Goal: Find specific page/section: Find specific page/section

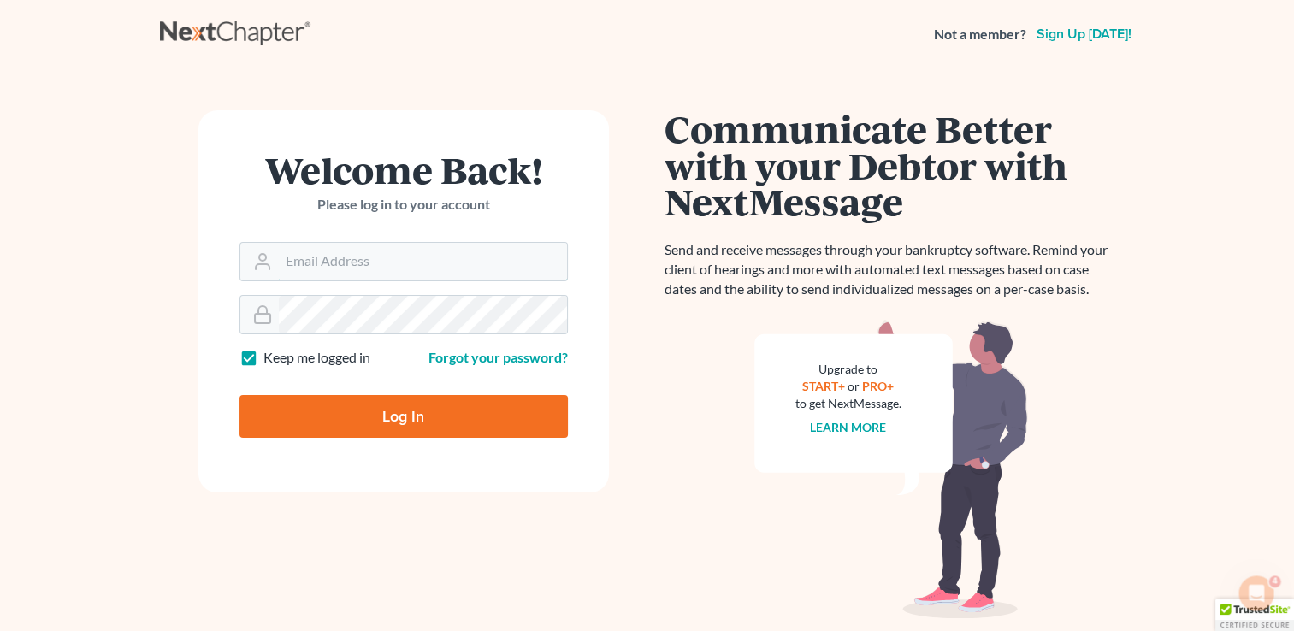
type input "[EMAIL_ADDRESS][DOMAIN_NAME]"
click at [536, 429] on input "Log In" at bounding box center [404, 416] width 328 height 43
type input "Thinking..."
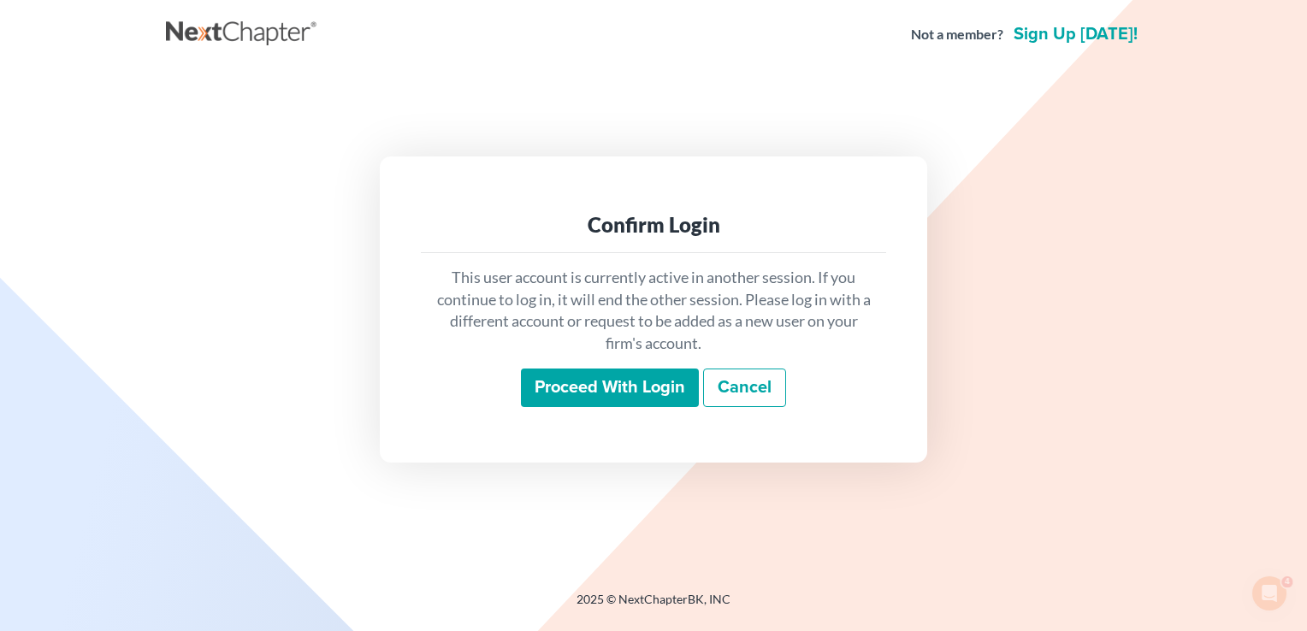
click at [558, 398] on input "Proceed with login" at bounding box center [610, 388] width 178 height 39
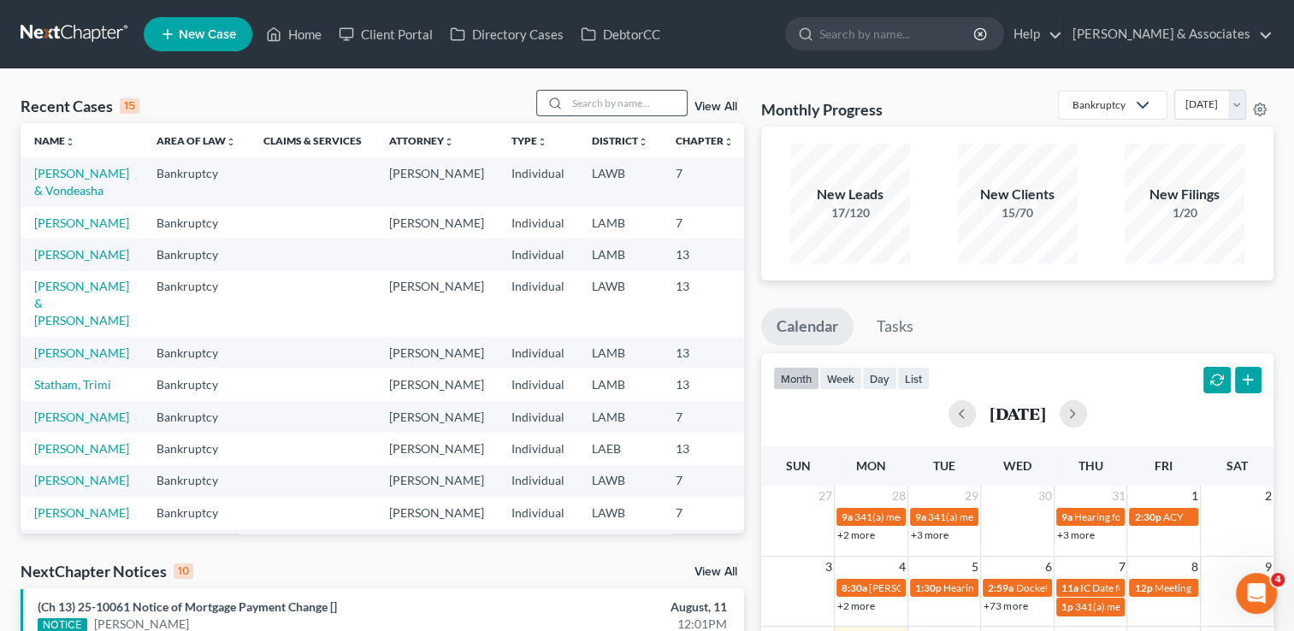
click at [594, 98] on input "search" at bounding box center [627, 103] width 120 height 25
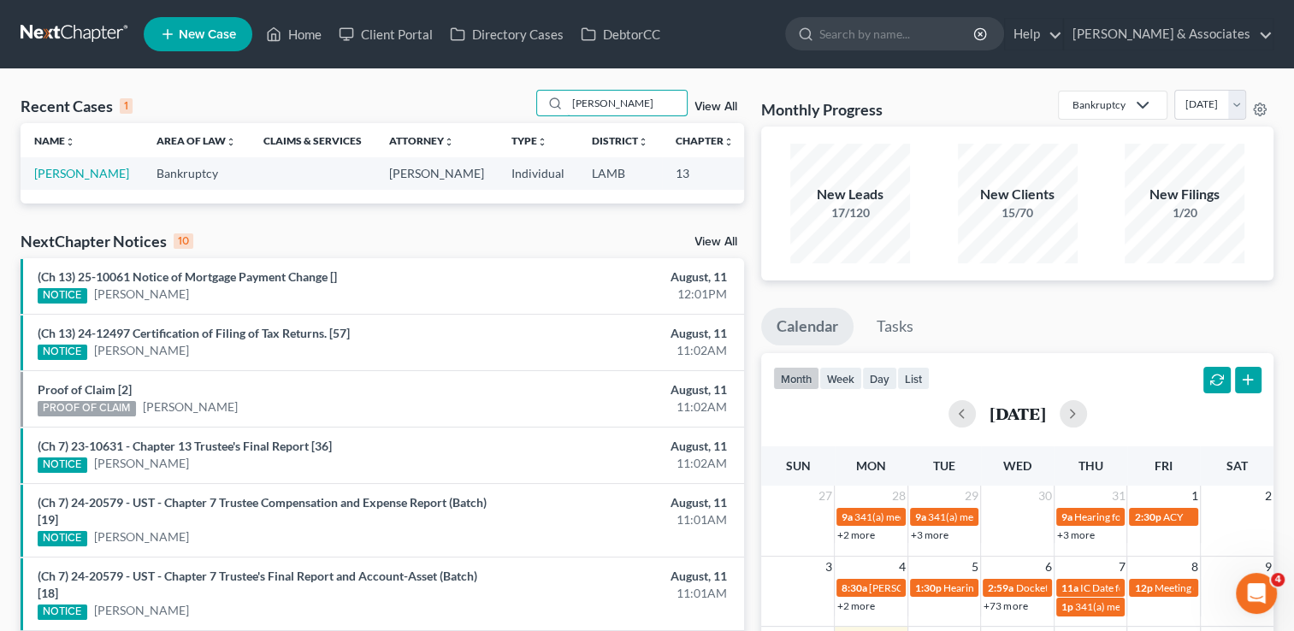
type input "[PERSON_NAME]"
click at [47, 180] on td "[PERSON_NAME]" at bounding box center [82, 173] width 122 height 32
click at [47, 178] on link "[PERSON_NAME]" at bounding box center [81, 173] width 95 height 15
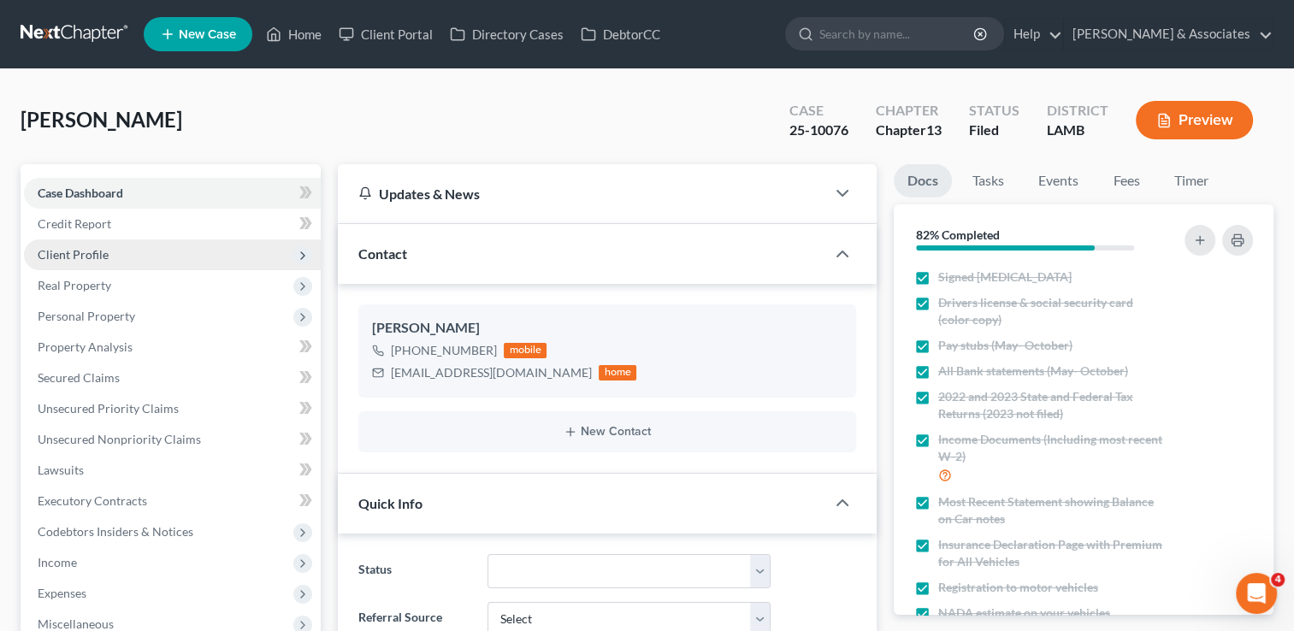
click at [157, 246] on span "Client Profile" at bounding box center [172, 255] width 297 height 31
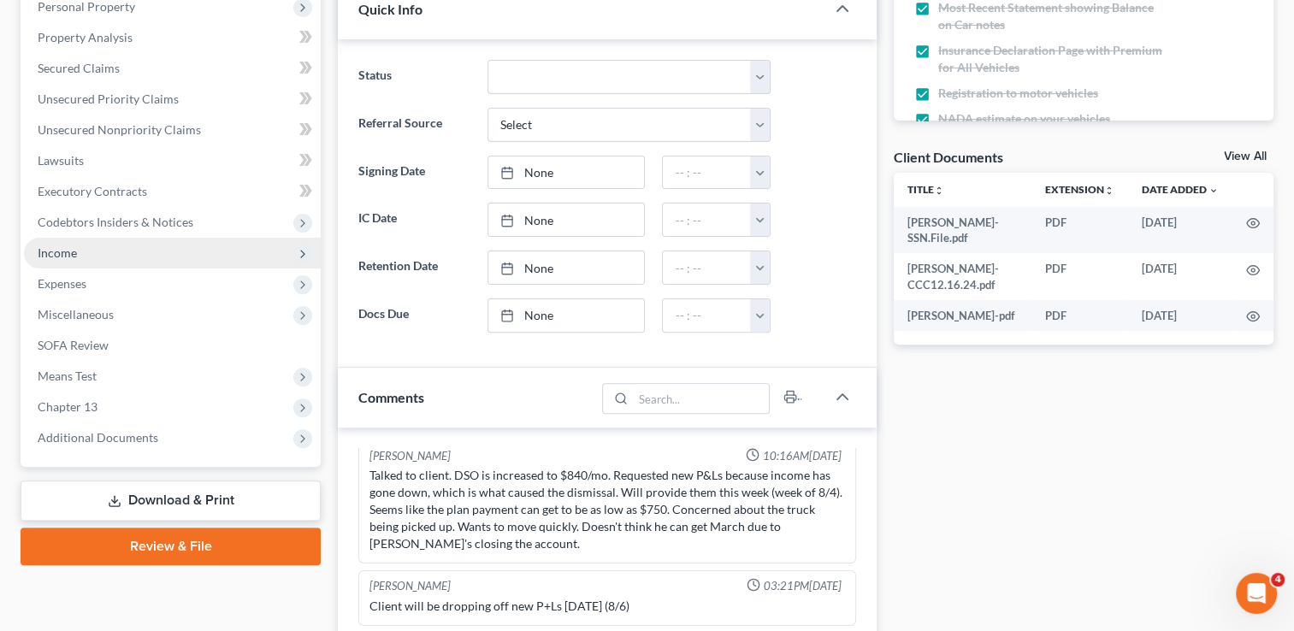
scroll to position [513, 0]
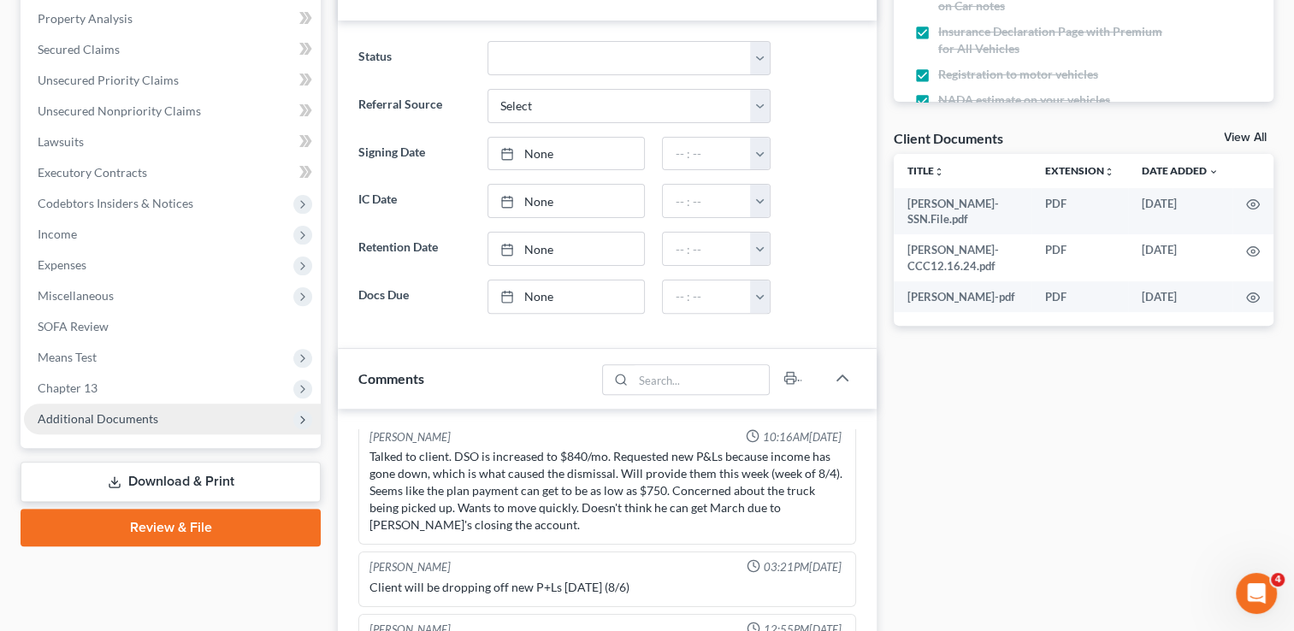
click at [183, 421] on span "Additional Documents" at bounding box center [172, 419] width 297 height 31
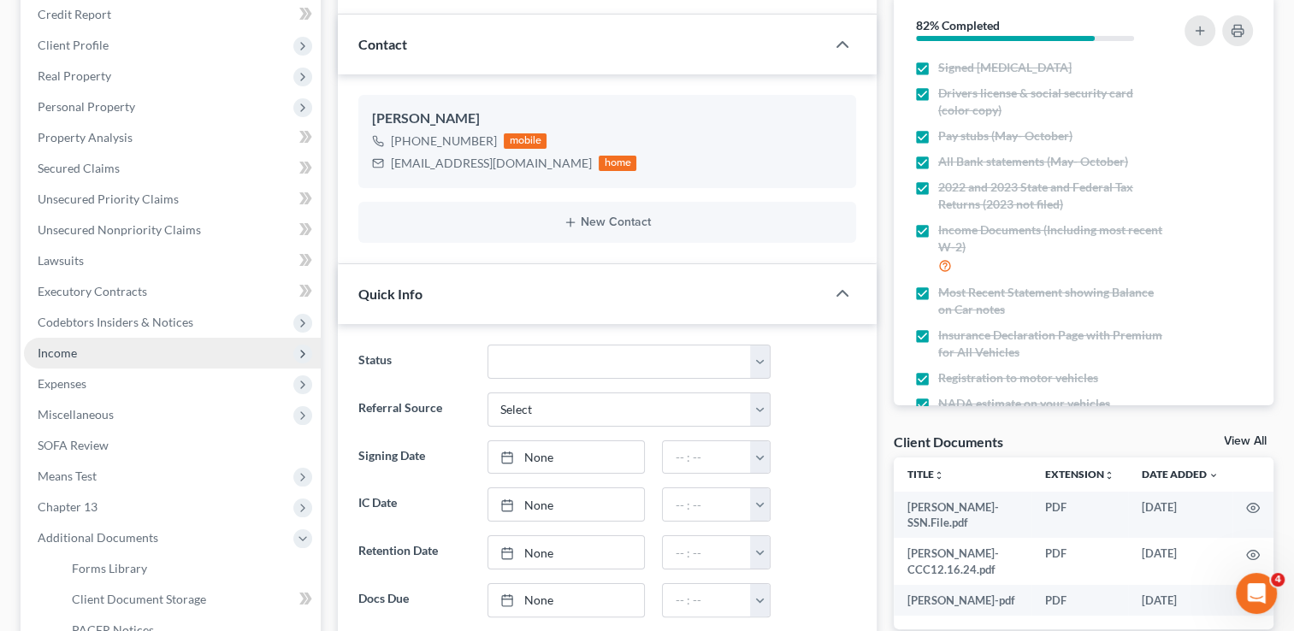
scroll to position [157, 0]
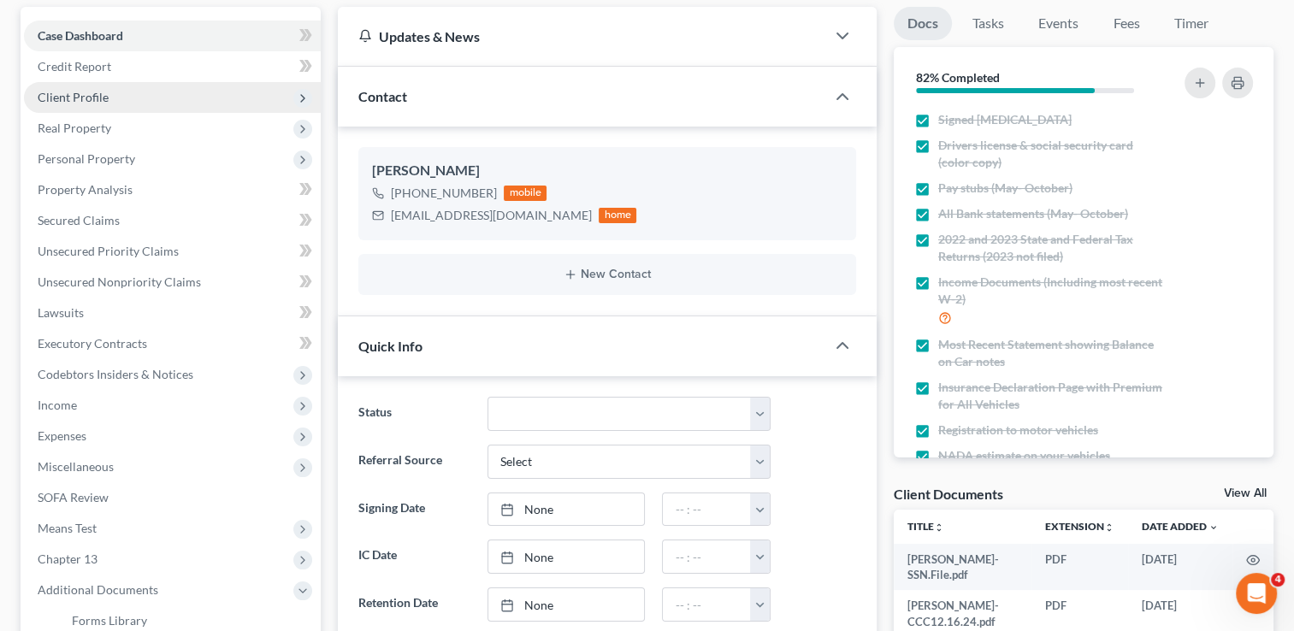
click at [176, 100] on span "Client Profile" at bounding box center [172, 97] width 297 height 31
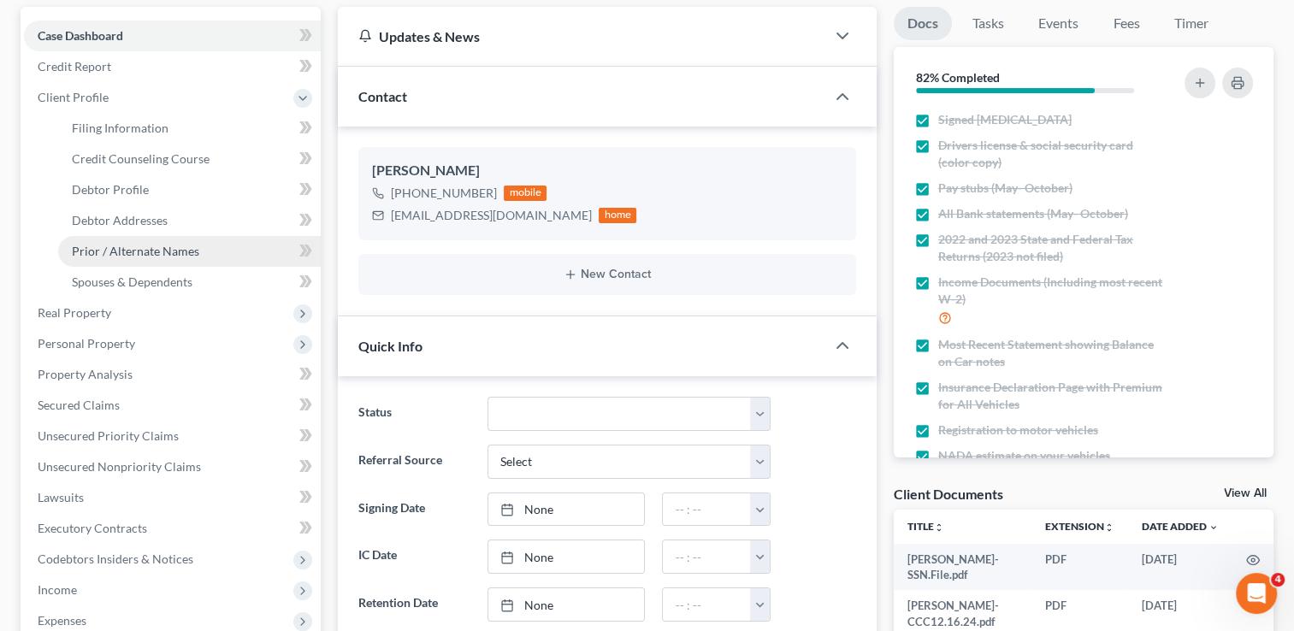
click at [173, 245] on span "Prior / Alternate Names" at bounding box center [135, 251] width 127 height 15
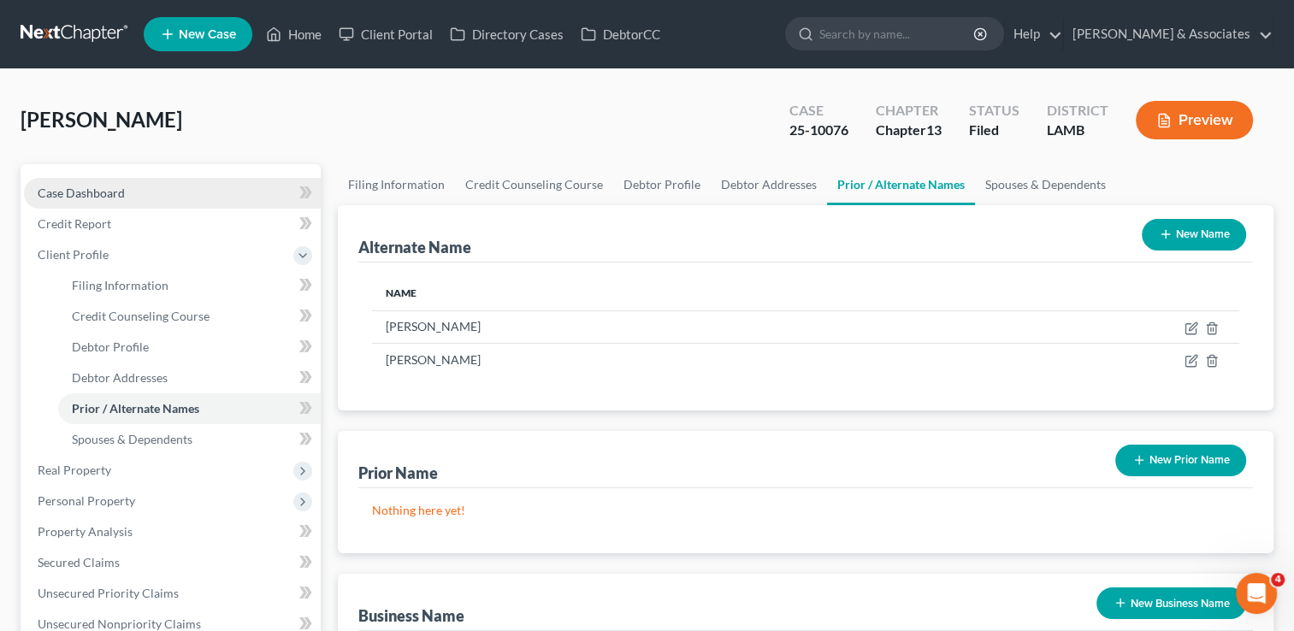
click at [140, 193] on link "Case Dashboard" at bounding box center [172, 193] width 297 height 31
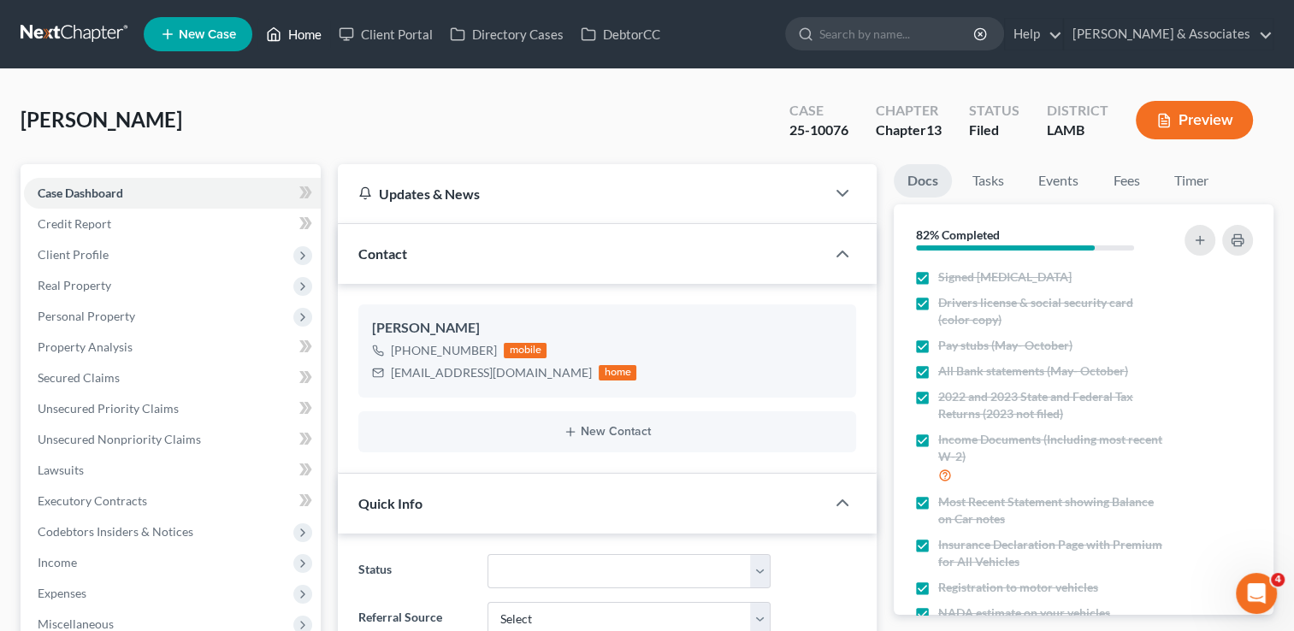
click at [302, 38] on link "Home" at bounding box center [293, 34] width 73 height 31
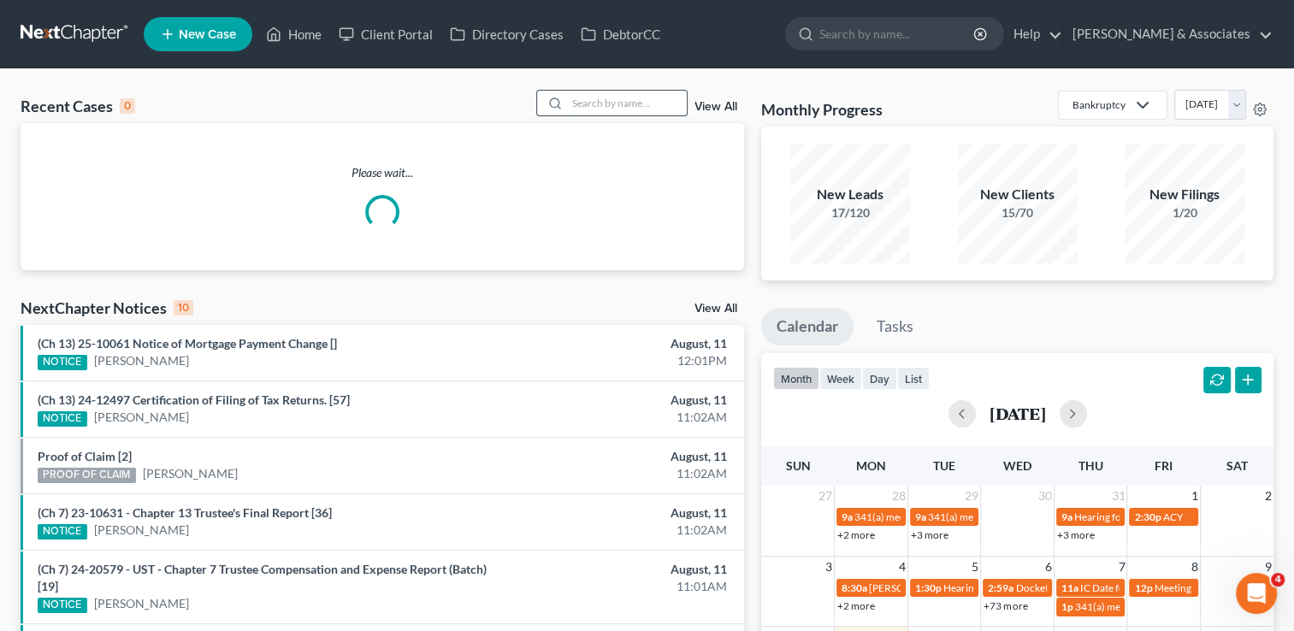
click at [639, 109] on input "search" at bounding box center [627, 103] width 120 height 25
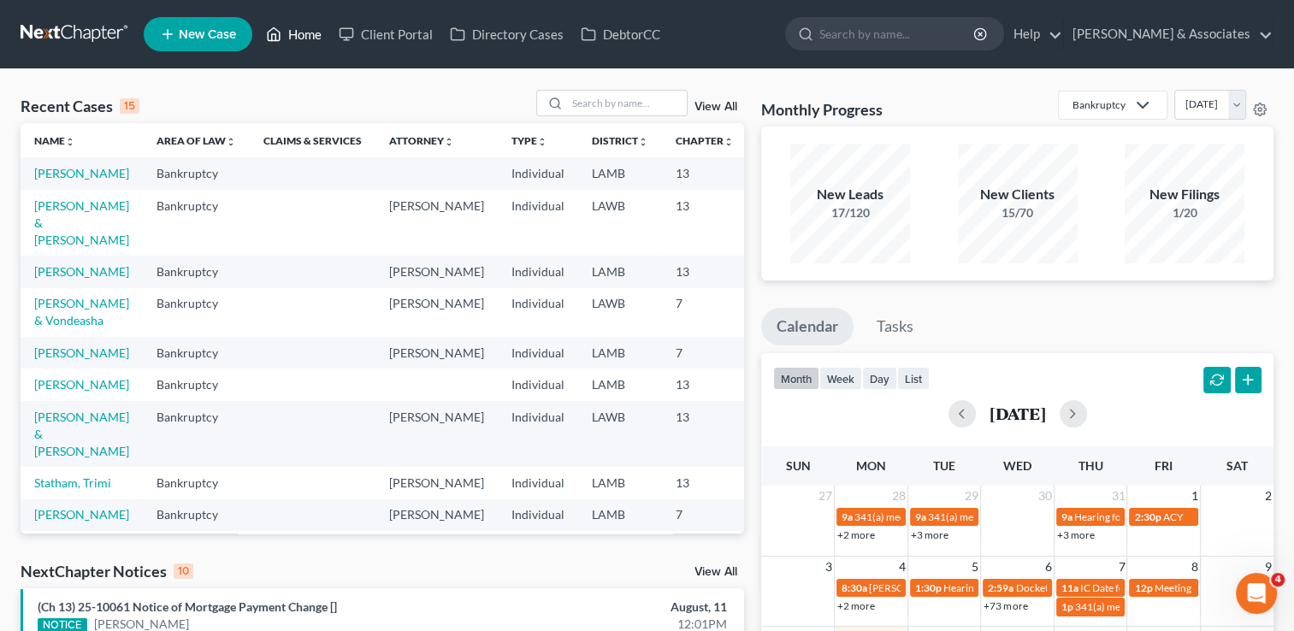
click at [311, 27] on link "Home" at bounding box center [293, 34] width 73 height 31
click at [604, 102] on input "search" at bounding box center [627, 103] width 120 height 25
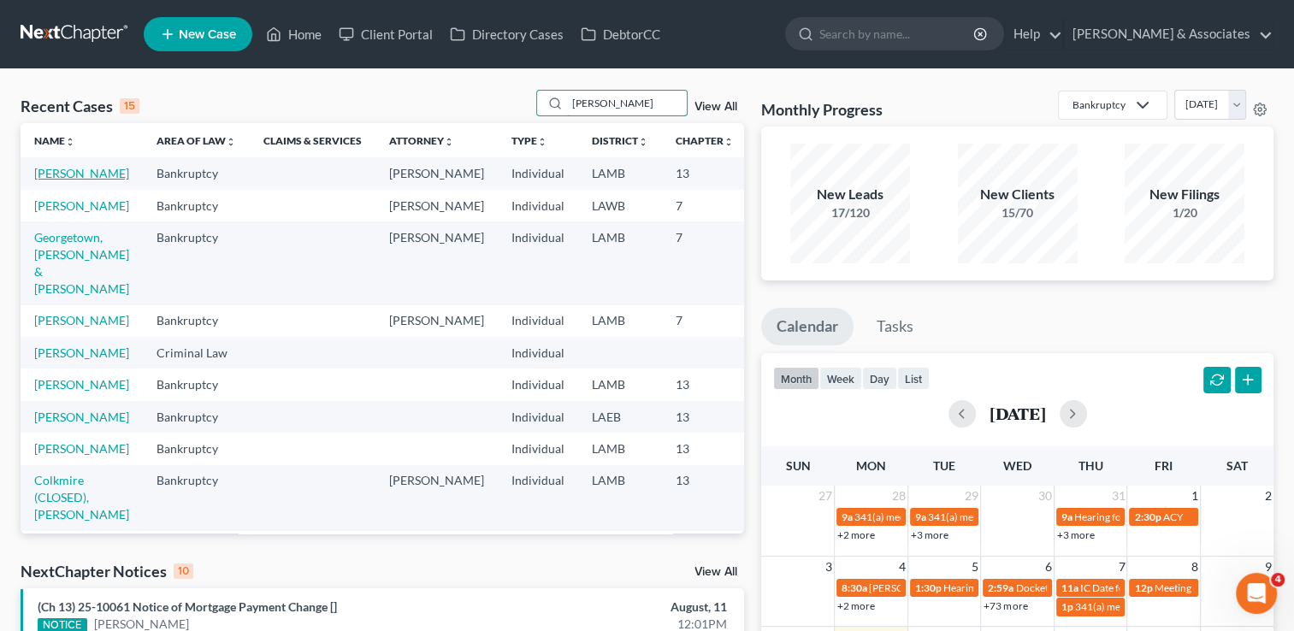
type input "[PERSON_NAME]"
click at [52, 180] on link "[PERSON_NAME]" at bounding box center [81, 173] width 95 height 15
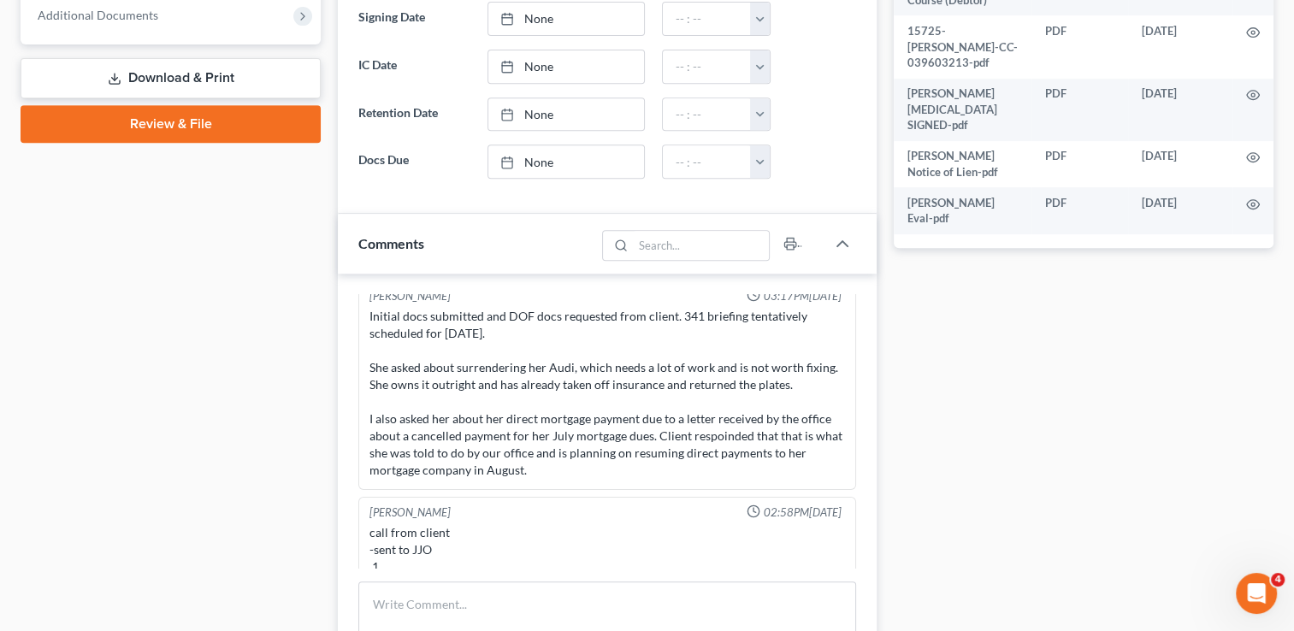
scroll to position [770, 0]
